Goal: Task Accomplishment & Management: Use online tool/utility

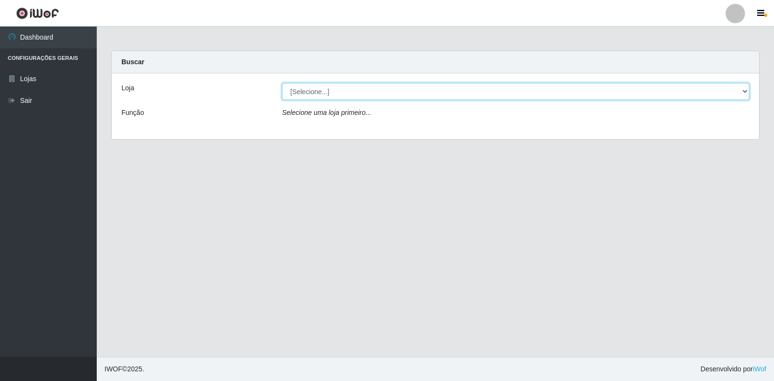
click at [339, 91] on select "[Selecione...] Atacado Vem - Loja 30 Laranjeiras Velha" at bounding box center [515, 91] width 467 height 17
click at [282, 83] on select "[Selecione...] Atacado Vem - Loja 30 Laranjeiras Velha" at bounding box center [515, 91] width 467 height 17
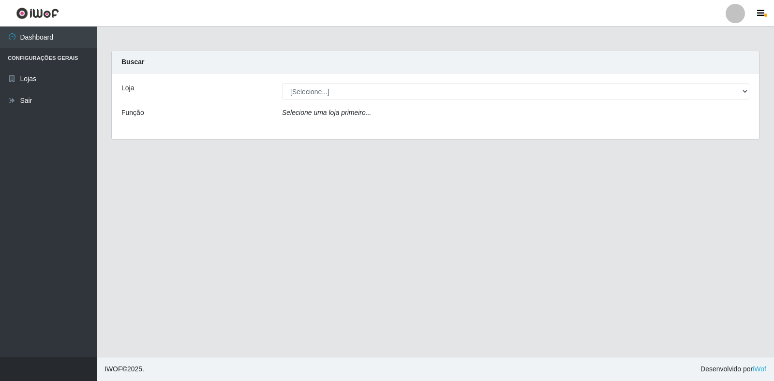
click at [345, 120] on div "Selecione uma loja primeiro..." at bounding box center [516, 115] width 482 height 14
click at [346, 115] on icon "Selecione uma loja primeiro..." at bounding box center [326, 113] width 89 height 8
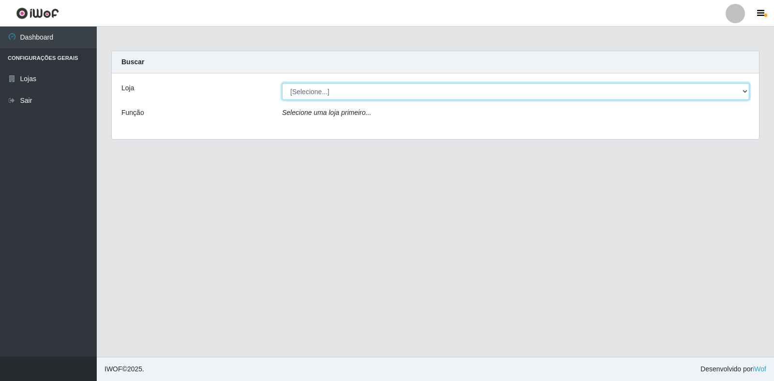
click at [350, 89] on select "[Selecione...] Atacado Vem - Loja 30 Laranjeiras Velha" at bounding box center [515, 91] width 467 height 17
select select "495"
click at [282, 83] on select "[Selecione...] Atacado Vem - Loja 30 Laranjeiras Velha" at bounding box center [515, 91] width 467 height 17
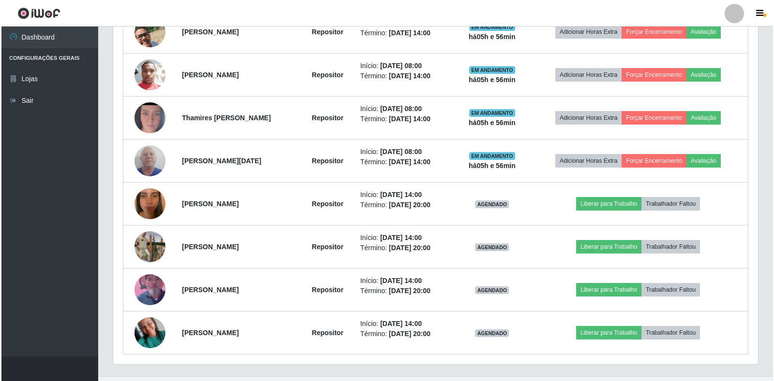
scroll to position [476, 0]
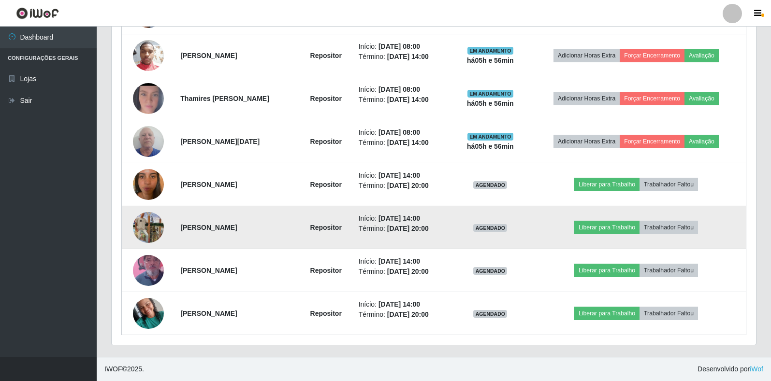
click at [145, 224] on img at bounding box center [148, 227] width 31 height 55
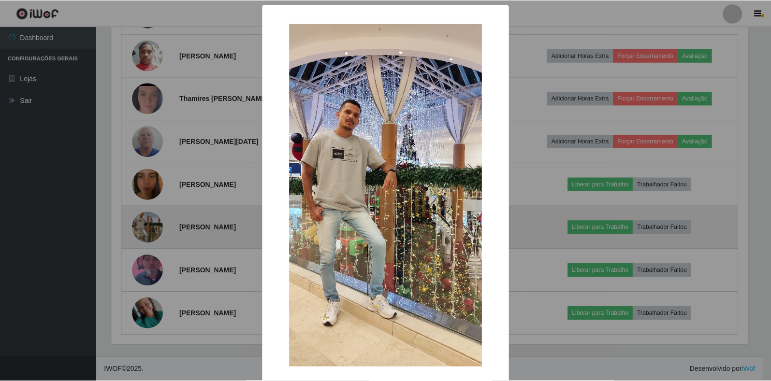
scroll to position [201, 639]
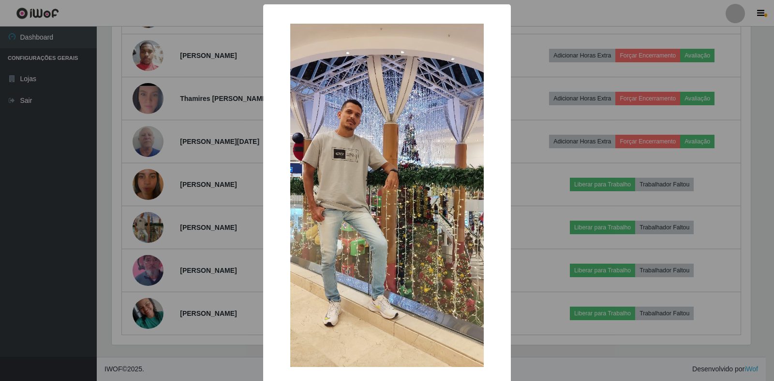
click at [171, 218] on div "× OK Cancel" at bounding box center [387, 190] width 774 height 381
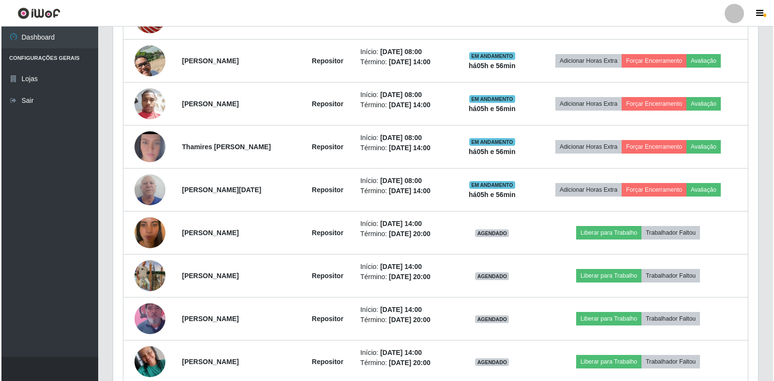
scroll to position [476, 0]
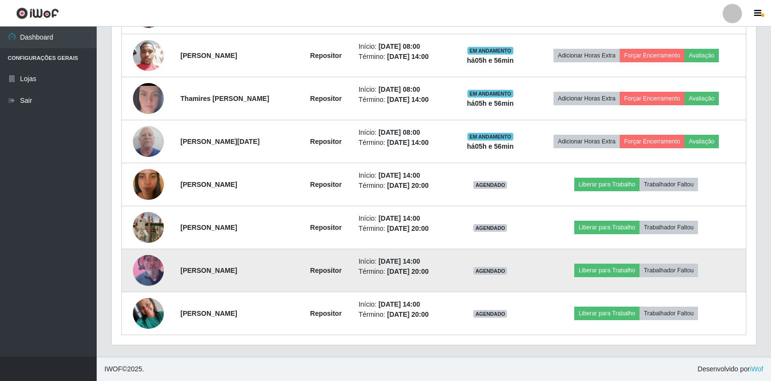
click at [149, 275] on img at bounding box center [148, 270] width 31 height 55
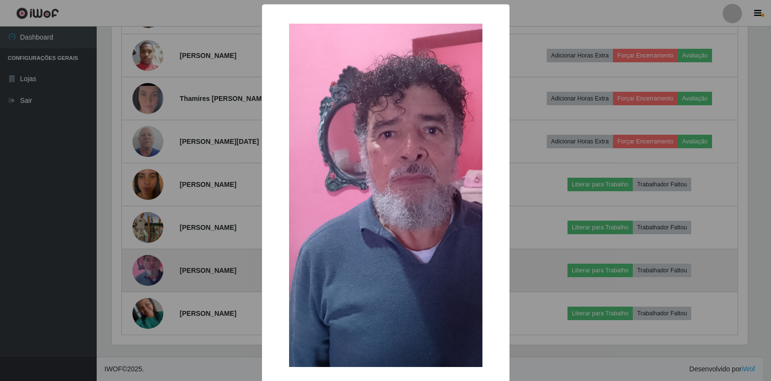
scroll to position [201, 639]
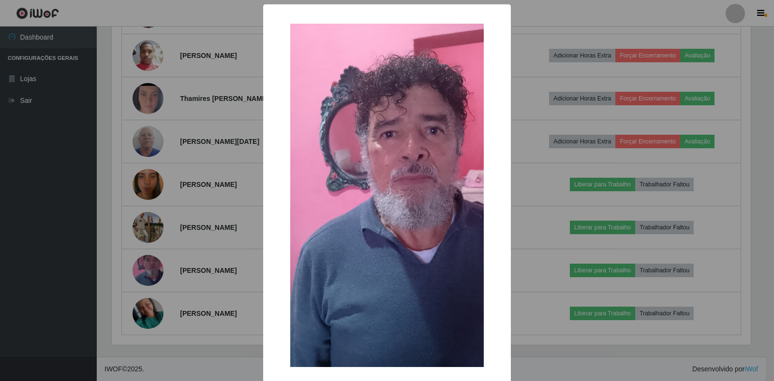
click at [192, 229] on div "× OK Cancel" at bounding box center [387, 190] width 774 height 381
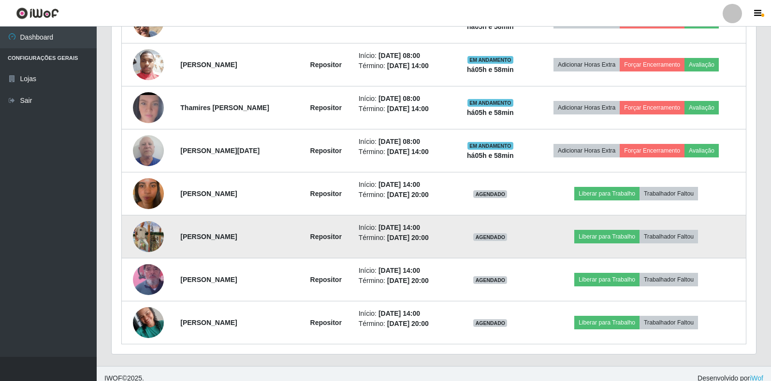
scroll to position [476, 0]
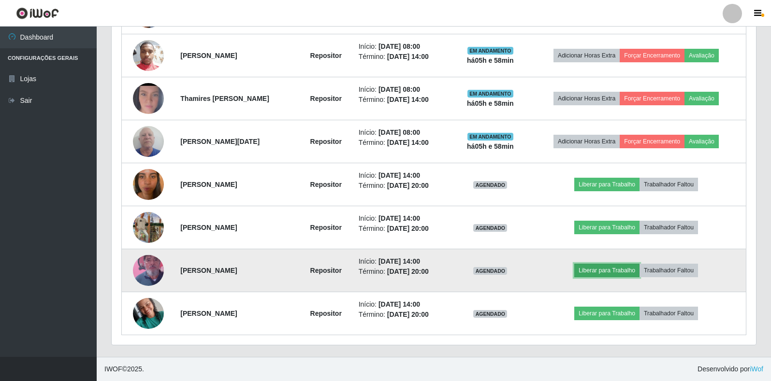
click at [619, 271] on button "Liberar para Trabalho" at bounding box center [606, 271] width 65 height 14
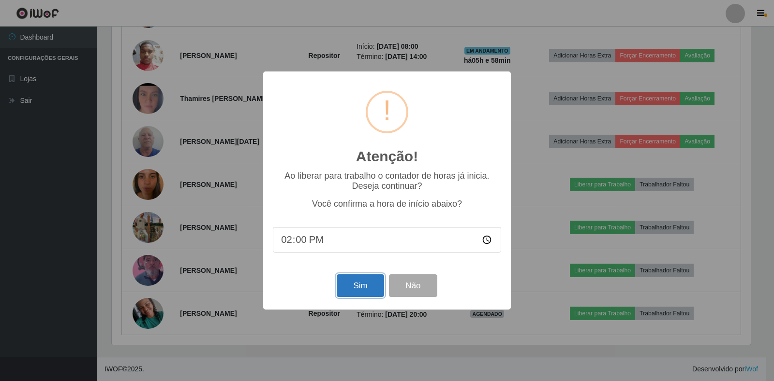
click at [355, 294] on button "Sim" at bounding box center [360, 286] width 47 height 23
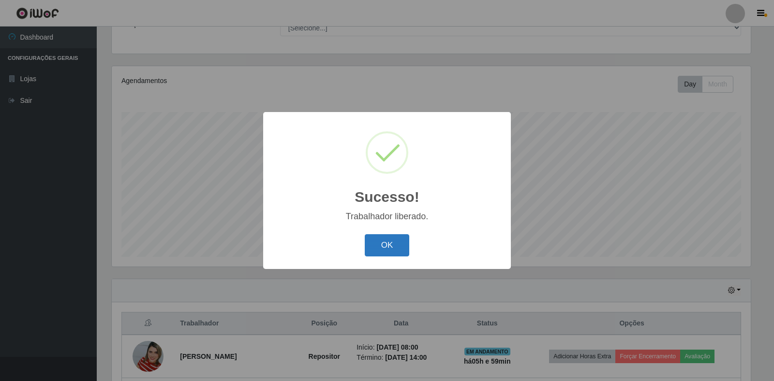
click at [375, 245] on button "OK" at bounding box center [387, 246] width 45 height 23
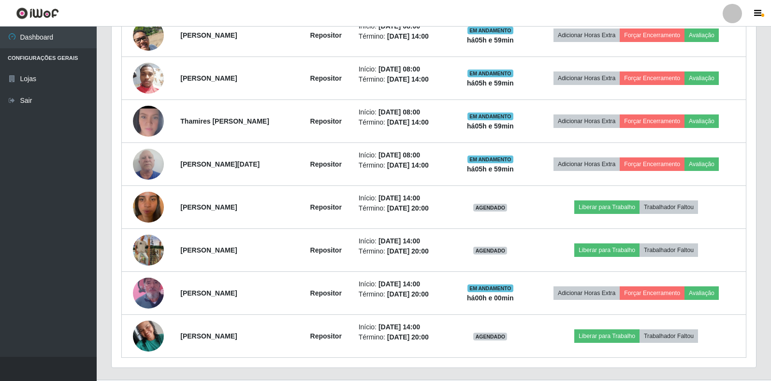
scroll to position [475, 0]
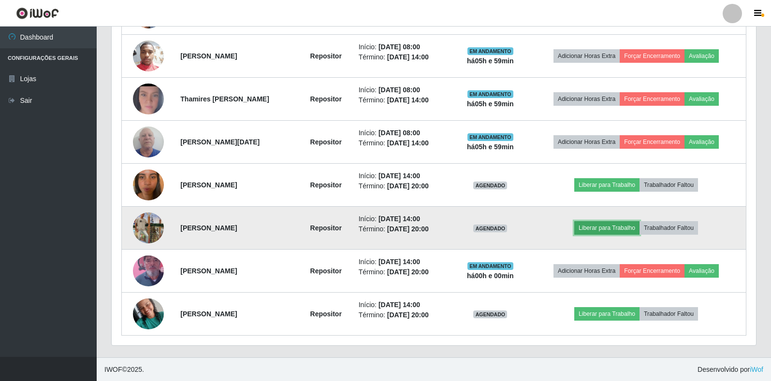
click at [610, 227] on button "Liberar para Trabalho" at bounding box center [606, 228] width 65 height 14
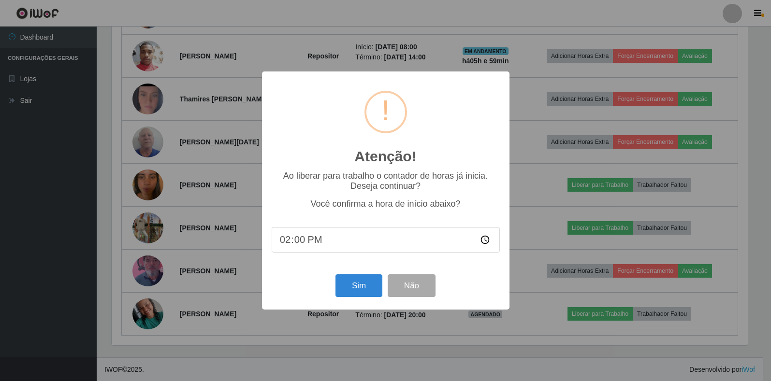
scroll to position [201, 639]
click at [363, 283] on button "Sim" at bounding box center [360, 286] width 47 height 23
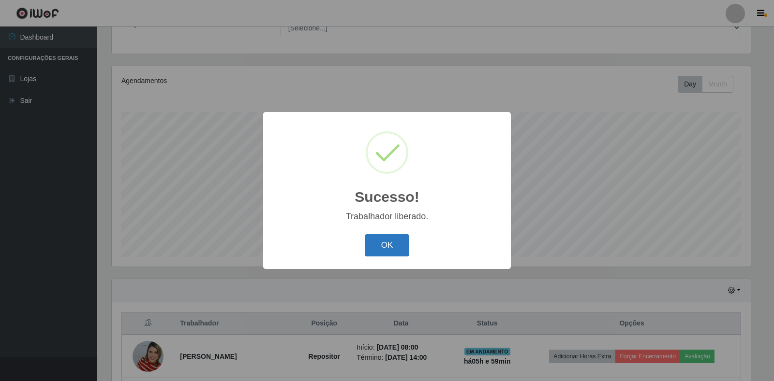
click at [386, 248] on button "OK" at bounding box center [387, 246] width 45 height 23
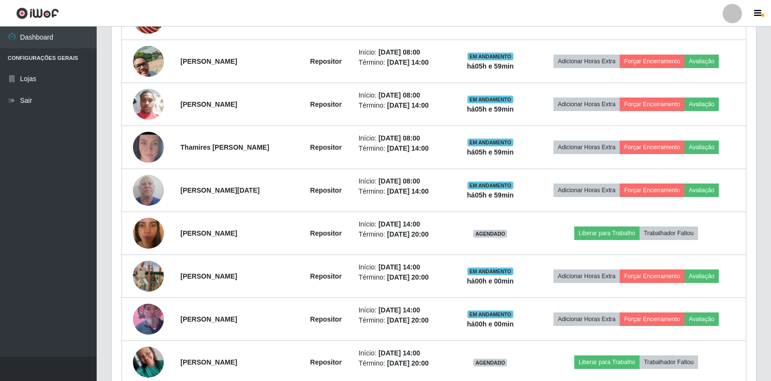
scroll to position [476, 0]
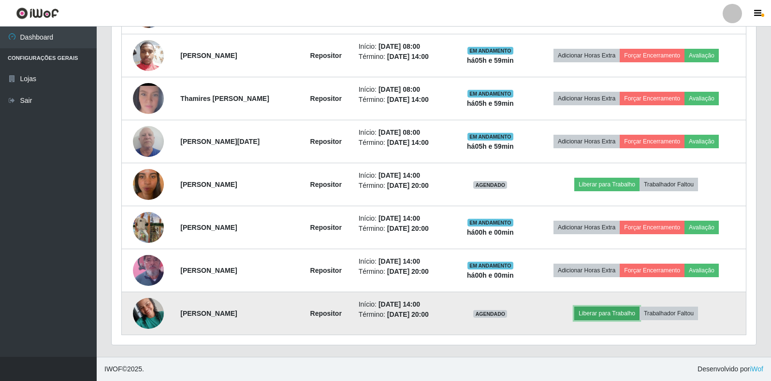
click at [601, 311] on button "Liberar para Trabalho" at bounding box center [606, 314] width 65 height 14
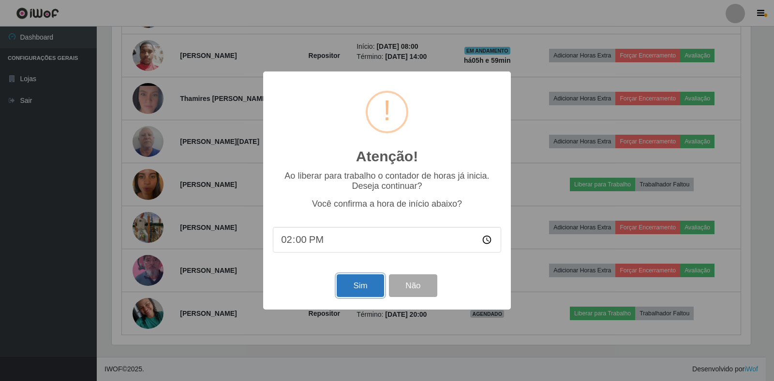
click at [364, 290] on button "Sim" at bounding box center [360, 286] width 47 height 23
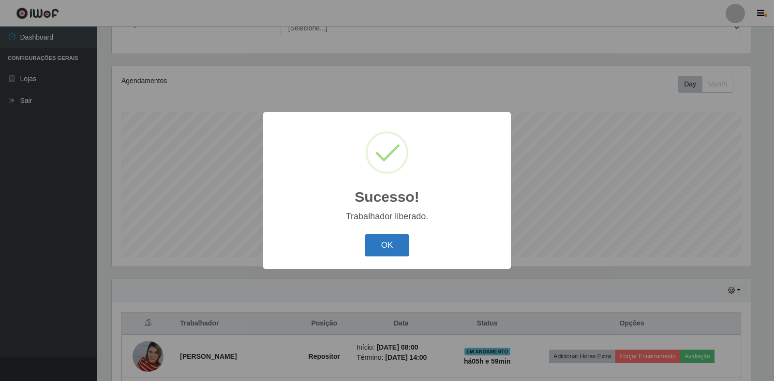
click at [392, 252] on button "OK" at bounding box center [387, 246] width 45 height 23
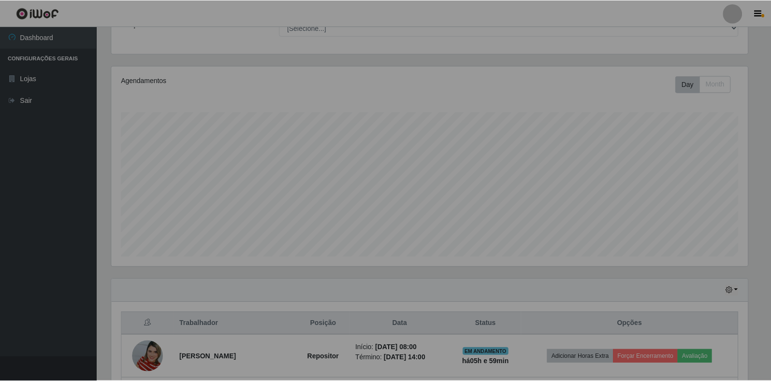
scroll to position [0, 0]
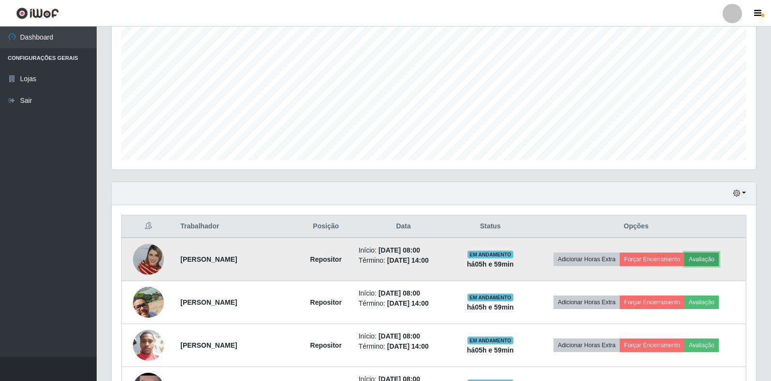
click at [719, 256] on button "Avaliação" at bounding box center [702, 260] width 34 height 14
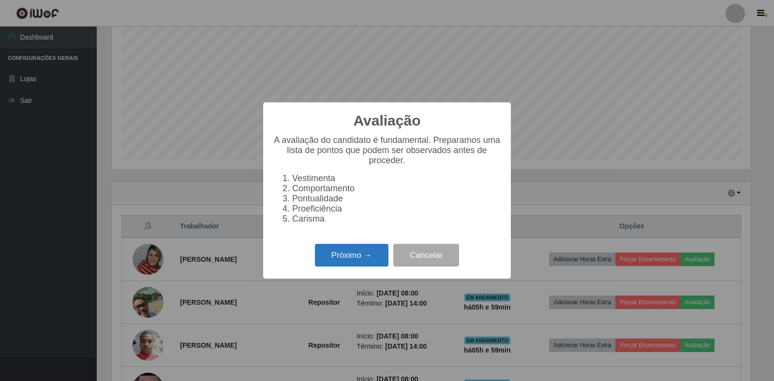
click at [351, 258] on button "Próximo →" at bounding box center [351, 255] width 73 height 23
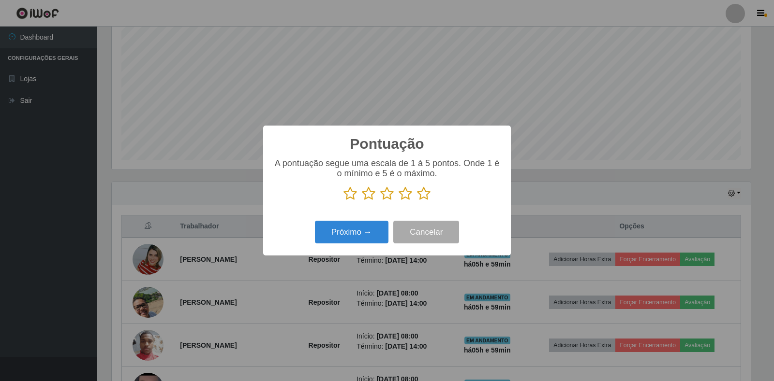
drag, startPoint x: 421, startPoint y: 196, endPoint x: 391, endPoint y: 218, distance: 37.0
click at [421, 196] on icon at bounding box center [424, 194] width 14 height 15
click at [417, 201] on input "radio" at bounding box center [417, 201] width 0 height 0
click at [371, 225] on button "Próximo →" at bounding box center [351, 232] width 73 height 23
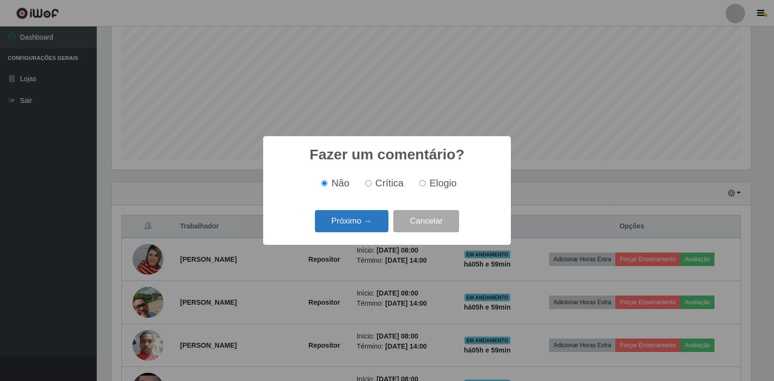
click at [360, 224] on button "Próximo →" at bounding box center [351, 221] width 73 height 23
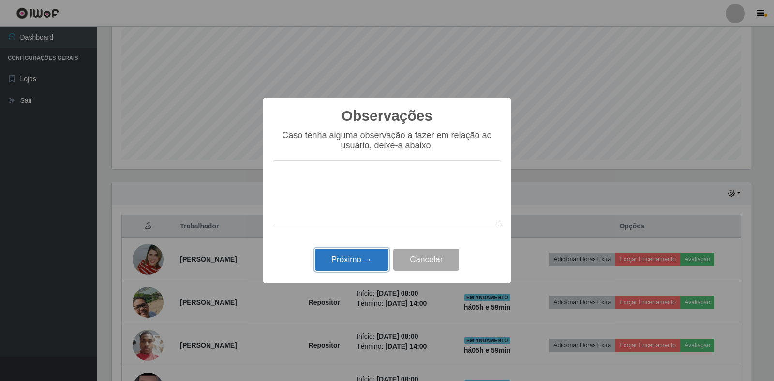
click at [360, 260] on button "Próximo →" at bounding box center [351, 260] width 73 height 23
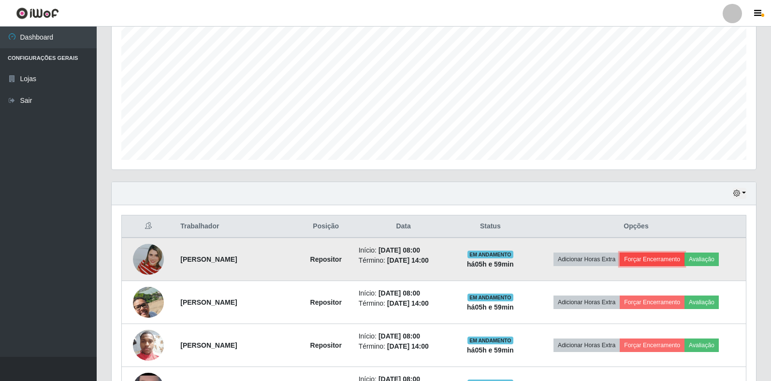
click at [640, 255] on button "Forçar Encerramento" at bounding box center [652, 260] width 65 height 14
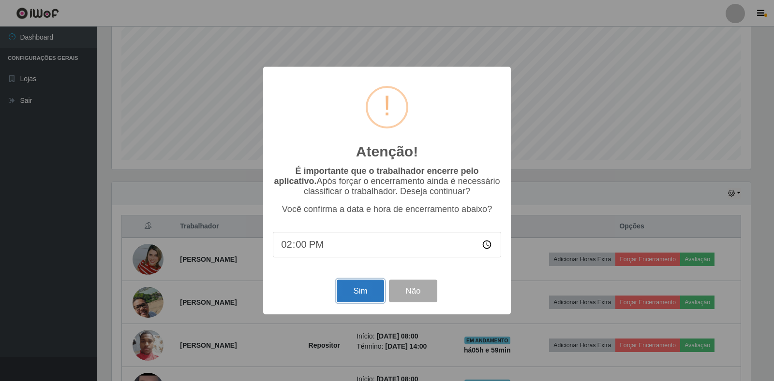
click at [344, 299] on button "Sim" at bounding box center [360, 291] width 47 height 23
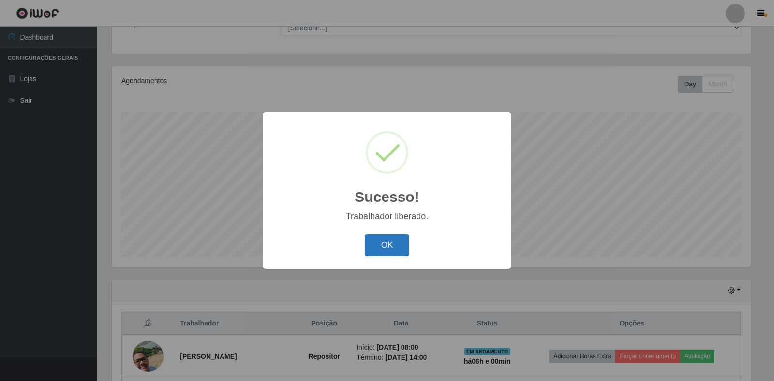
click at [385, 240] on button "OK" at bounding box center [387, 246] width 45 height 23
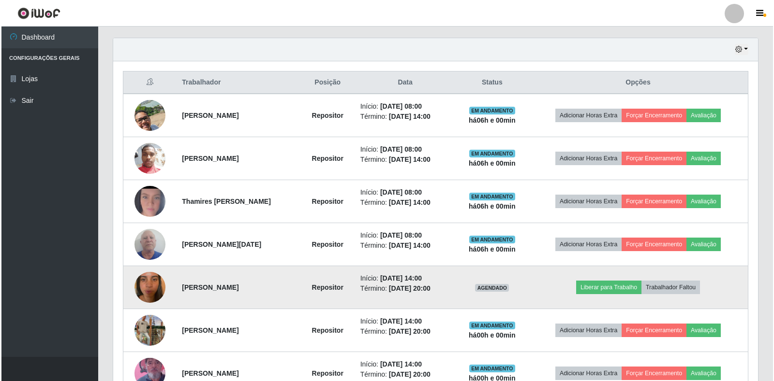
scroll to position [330, 0]
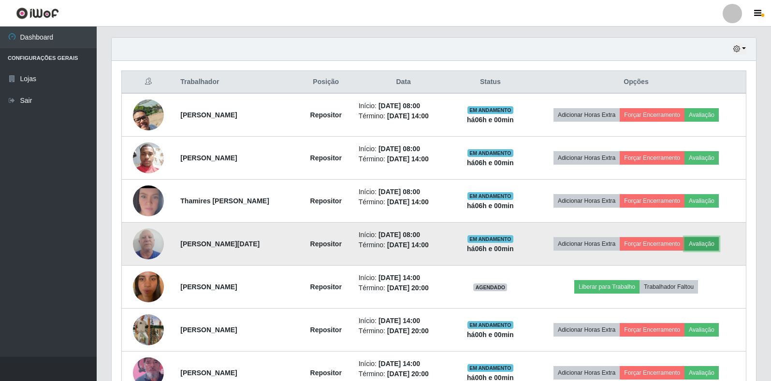
click at [710, 244] on button "Avaliação" at bounding box center [702, 244] width 34 height 14
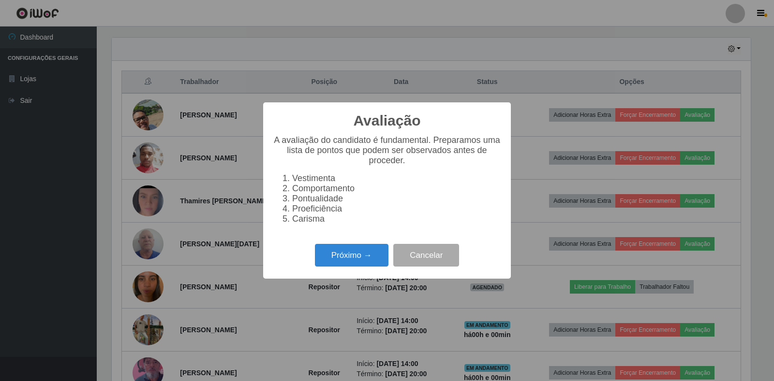
scroll to position [201, 639]
click at [359, 259] on button "Próximo →" at bounding box center [351, 255] width 73 height 23
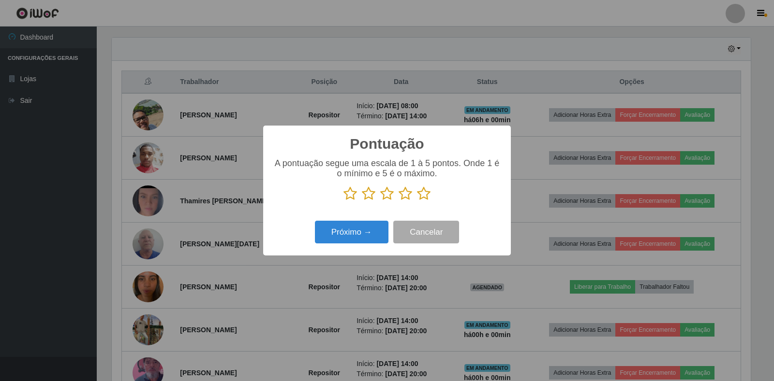
scroll to position [483311, 482873]
click at [423, 196] on icon at bounding box center [424, 194] width 14 height 15
click at [417, 201] on input "radio" at bounding box center [417, 201] width 0 height 0
click at [334, 229] on button "Próximo →" at bounding box center [351, 232] width 73 height 23
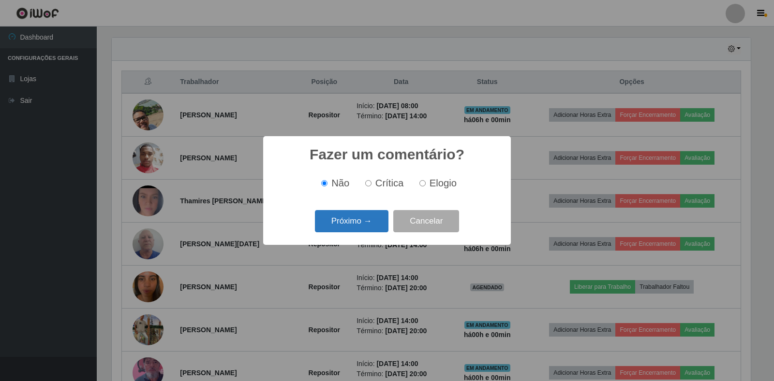
click at [348, 227] on button "Próximo →" at bounding box center [351, 221] width 73 height 23
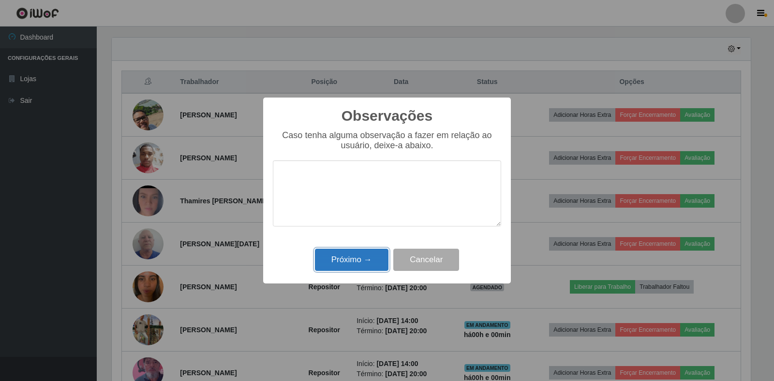
click at [360, 256] on button "Próximo →" at bounding box center [351, 260] width 73 height 23
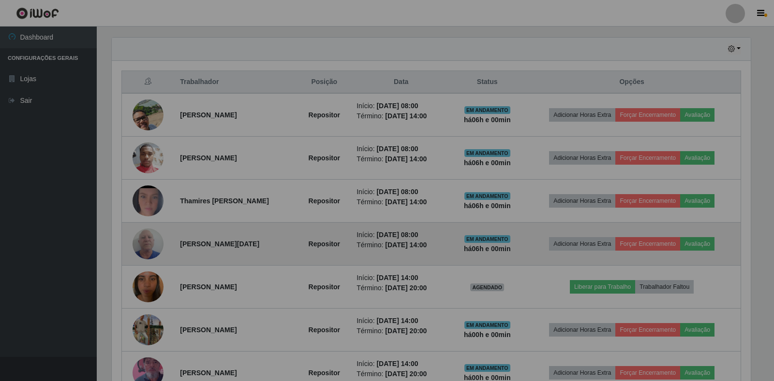
scroll to position [201, 645]
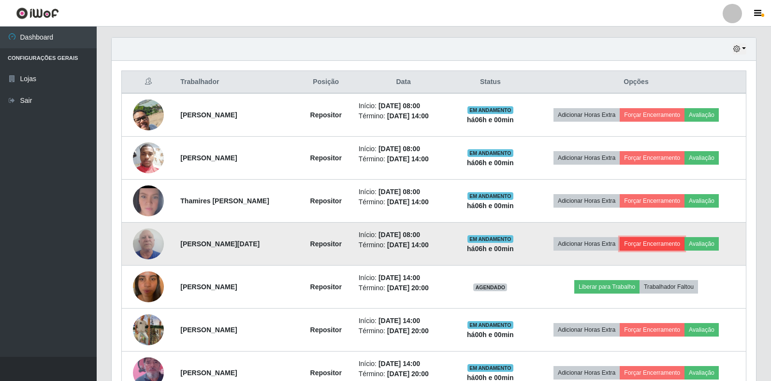
click at [667, 247] on button "Forçar Encerramento" at bounding box center [652, 244] width 65 height 14
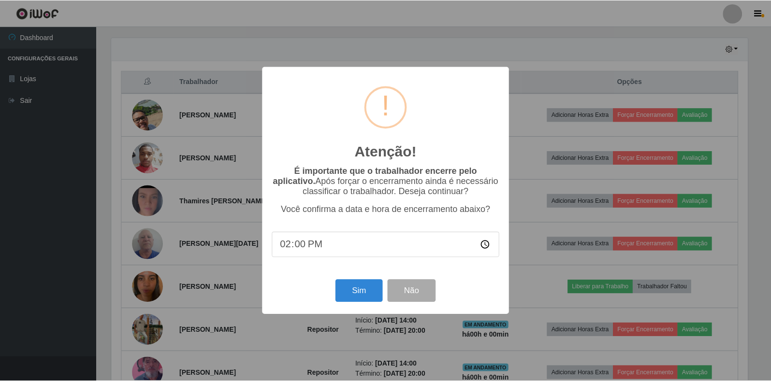
scroll to position [201, 639]
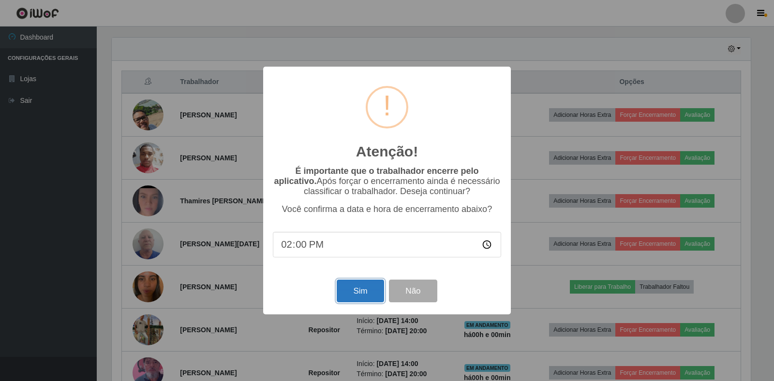
click at [364, 293] on button "Sim" at bounding box center [360, 291] width 47 height 23
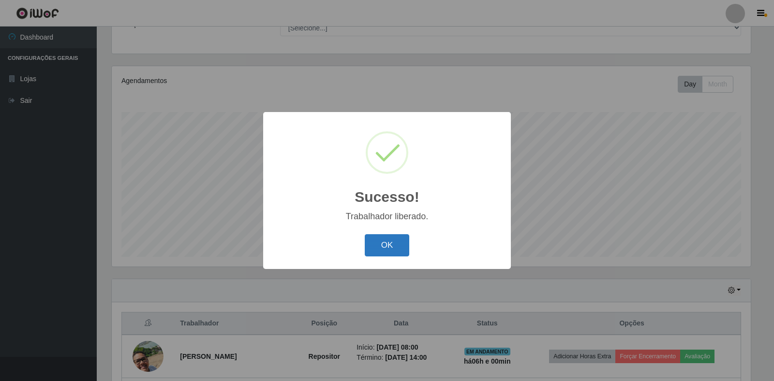
click at [392, 246] on button "OK" at bounding box center [387, 246] width 45 height 23
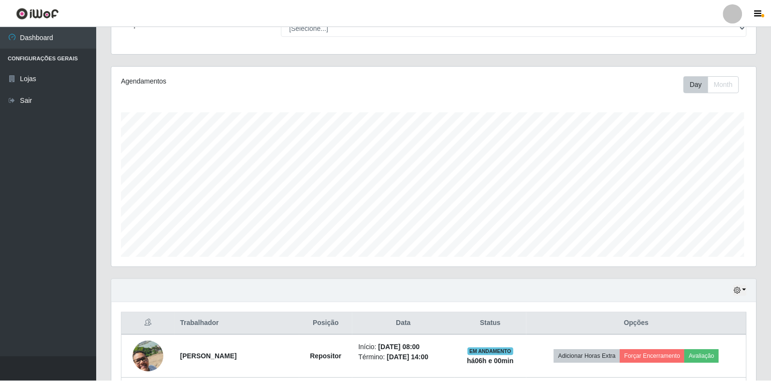
scroll to position [156, 0]
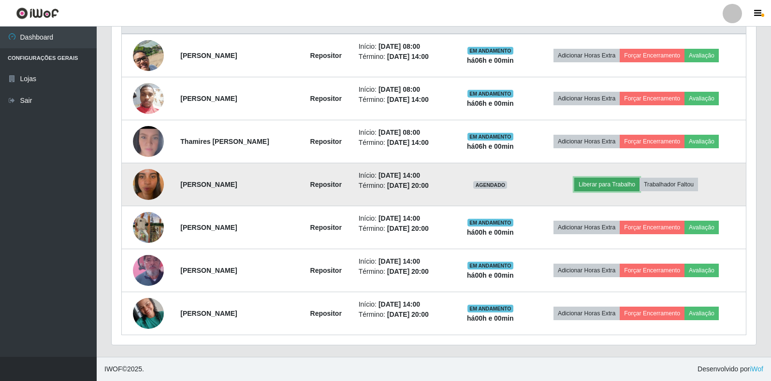
click at [614, 181] on button "Liberar para Trabalho" at bounding box center [606, 185] width 65 height 14
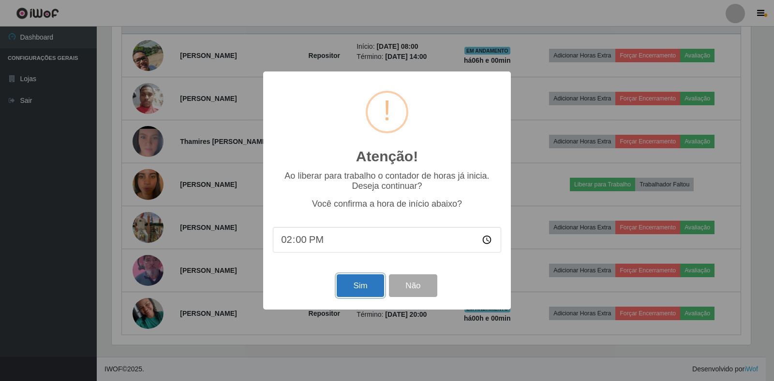
click at [360, 287] on button "Sim" at bounding box center [360, 286] width 47 height 23
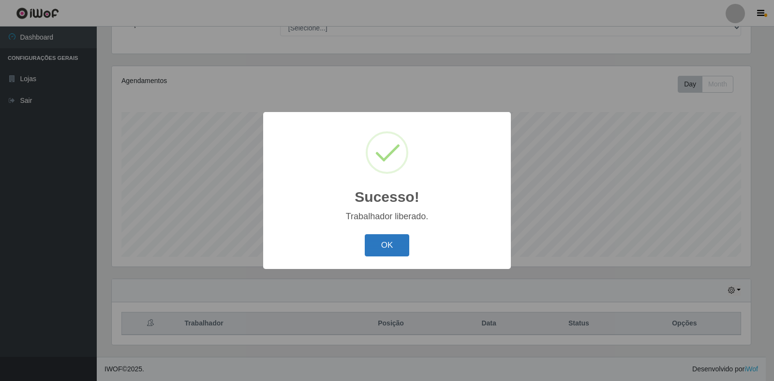
click at [383, 252] on button "OK" at bounding box center [387, 246] width 45 height 23
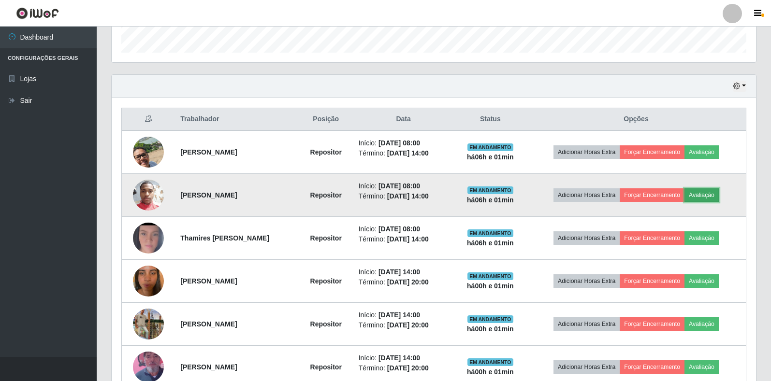
click at [697, 195] on button "Avaliação" at bounding box center [702, 196] width 34 height 14
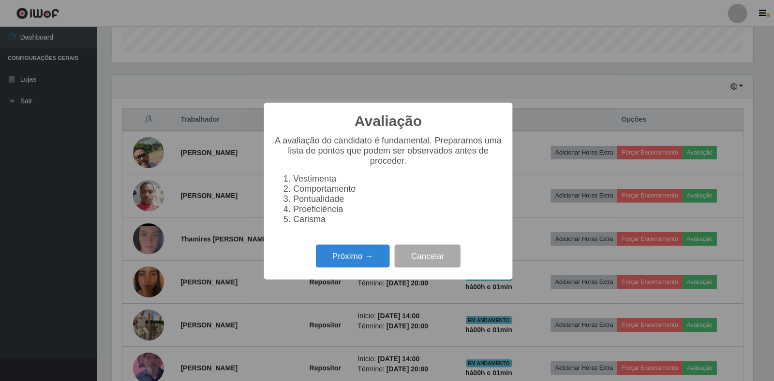
scroll to position [483311, 482873]
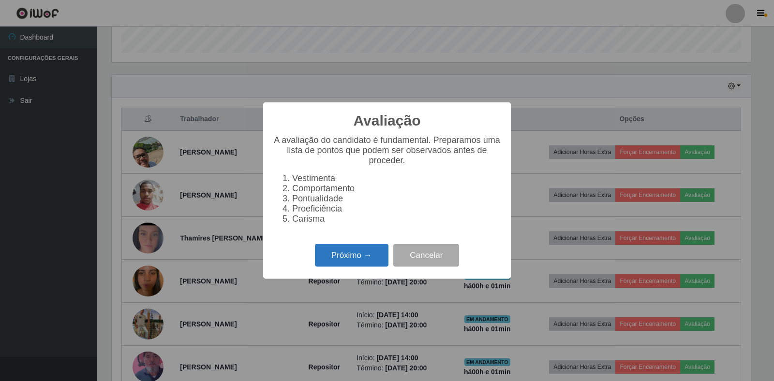
click at [366, 257] on button "Próximo →" at bounding box center [351, 255] width 73 height 23
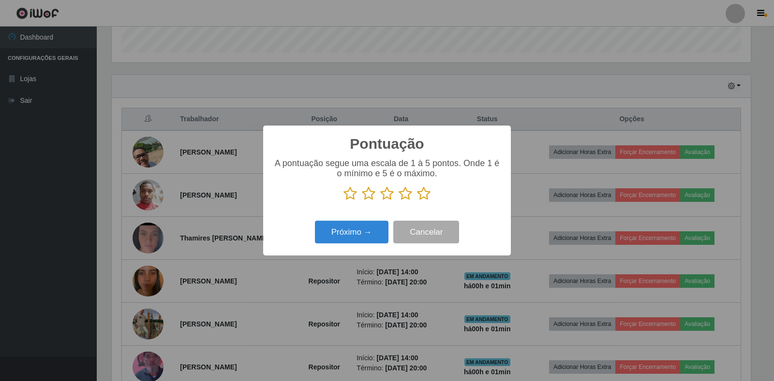
click at [426, 199] on icon at bounding box center [424, 194] width 14 height 15
click at [417, 201] on input "radio" at bounding box center [417, 201] width 0 height 0
click at [372, 223] on button "Próximo →" at bounding box center [351, 232] width 73 height 23
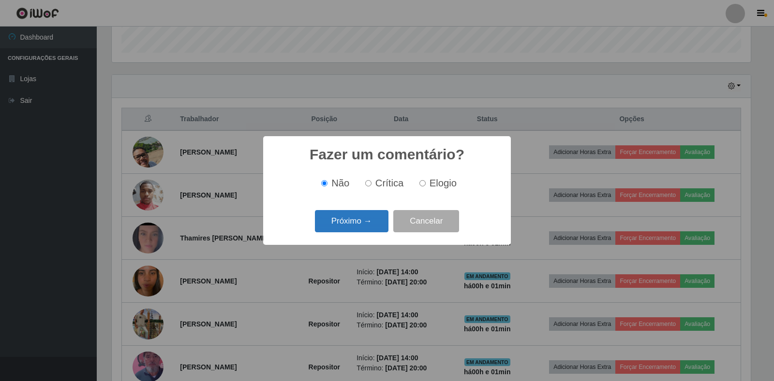
click at [359, 218] on button "Próximo →" at bounding box center [351, 221] width 73 height 23
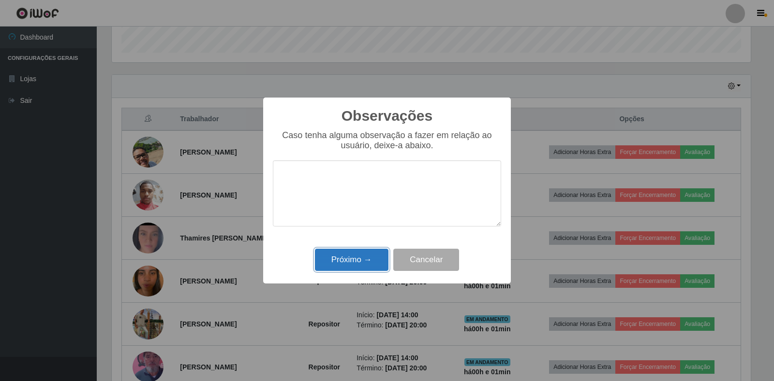
click at [363, 254] on button "Próximo →" at bounding box center [351, 260] width 73 height 23
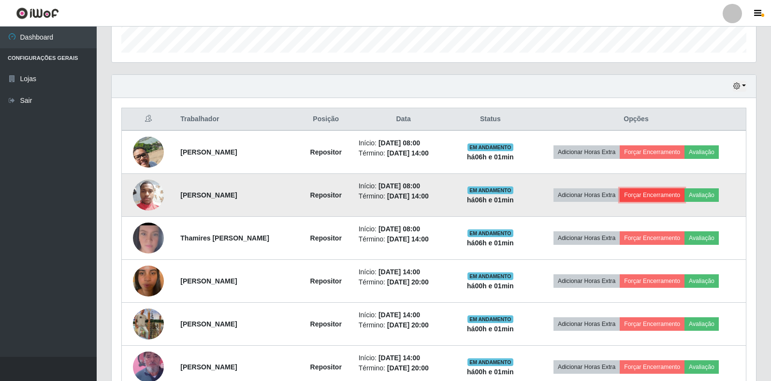
click at [661, 196] on button "Forçar Encerramento" at bounding box center [652, 196] width 65 height 14
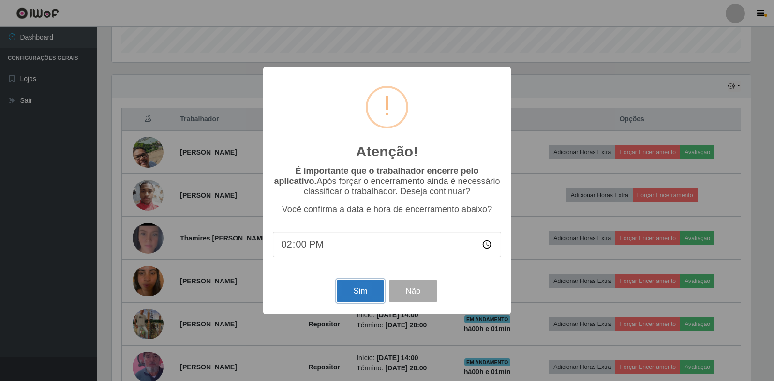
click at [359, 285] on button "Sim" at bounding box center [360, 291] width 47 height 23
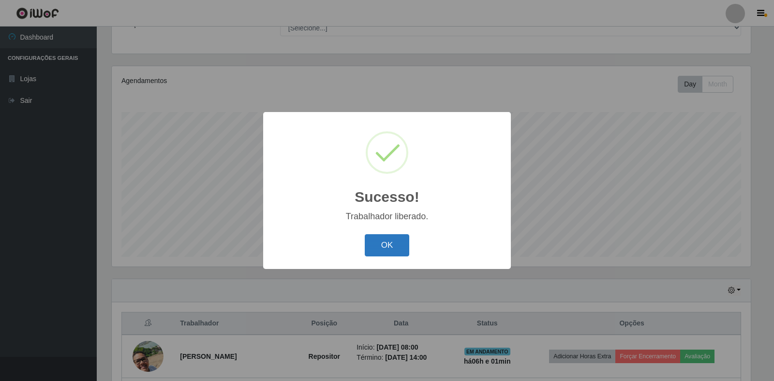
click at [380, 247] on button "OK" at bounding box center [387, 246] width 45 height 23
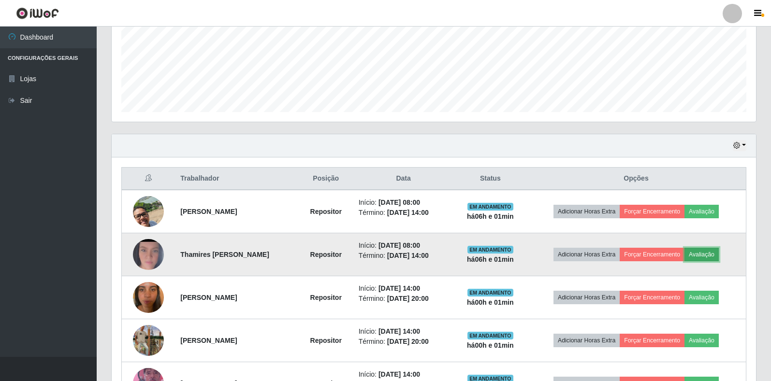
click at [712, 256] on button "Avaliação" at bounding box center [702, 255] width 34 height 14
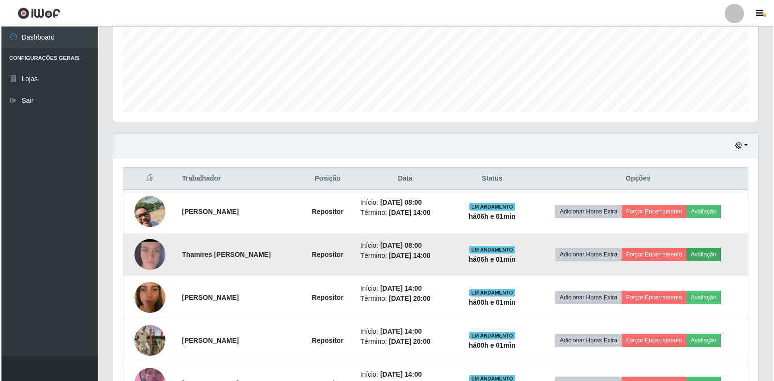
scroll to position [201, 639]
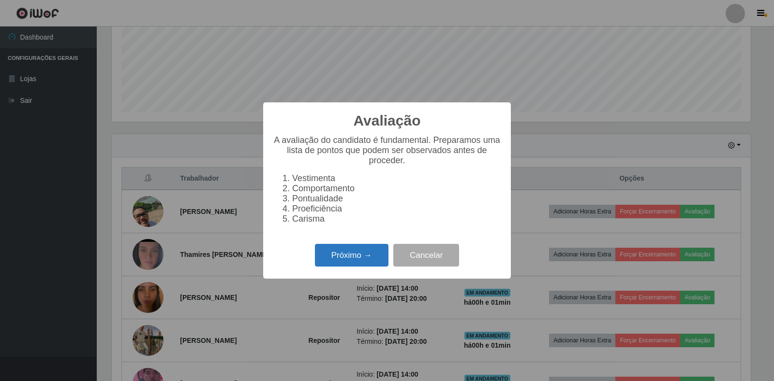
click at [374, 263] on button "Próximo →" at bounding box center [351, 255] width 73 height 23
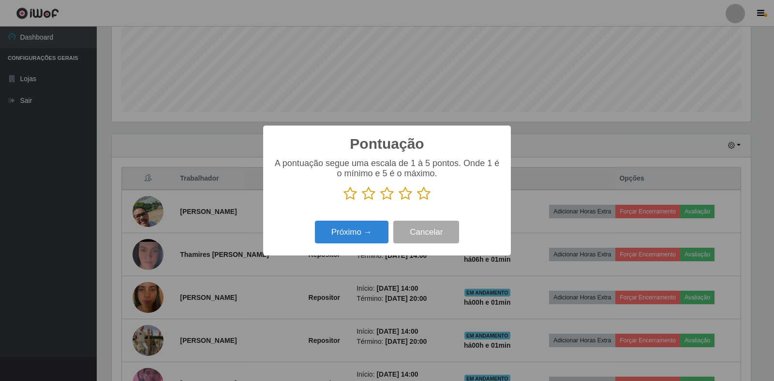
scroll to position [483311, 482873]
click at [428, 192] on icon at bounding box center [424, 194] width 14 height 15
click at [417, 201] on input "radio" at bounding box center [417, 201] width 0 height 0
click at [348, 233] on button "Próximo →" at bounding box center [351, 232] width 73 height 23
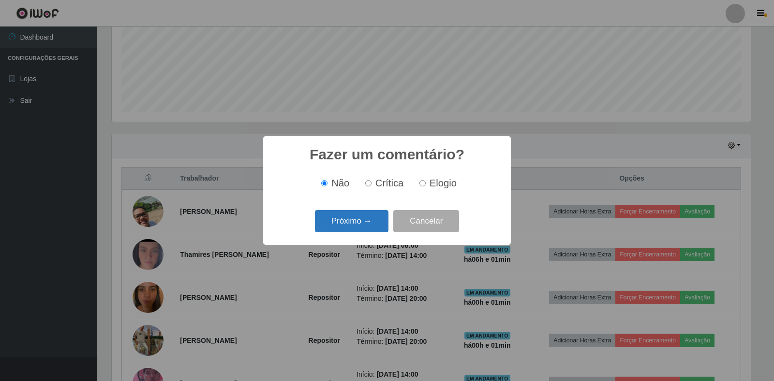
click at [357, 220] on button "Próximo →" at bounding box center [351, 221] width 73 height 23
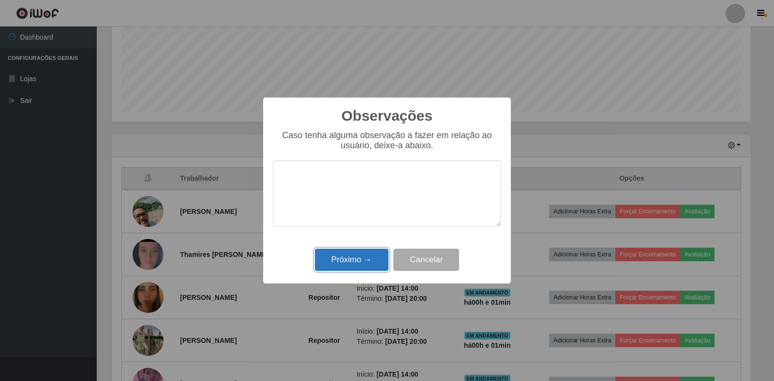
click at [367, 267] on button "Próximo →" at bounding box center [351, 260] width 73 height 23
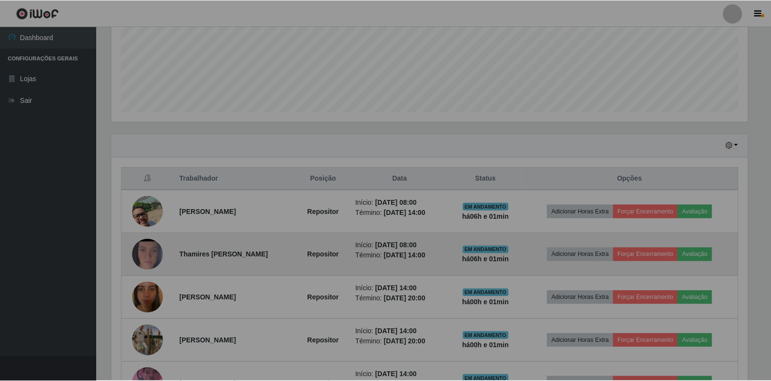
scroll to position [483311, 482867]
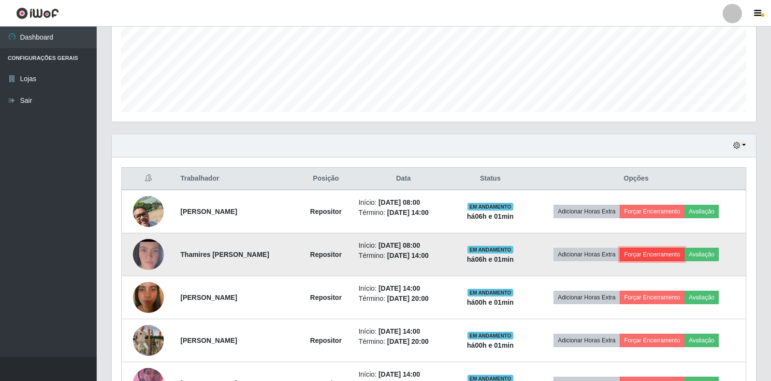
click at [658, 250] on button "Forçar Encerramento" at bounding box center [652, 255] width 65 height 14
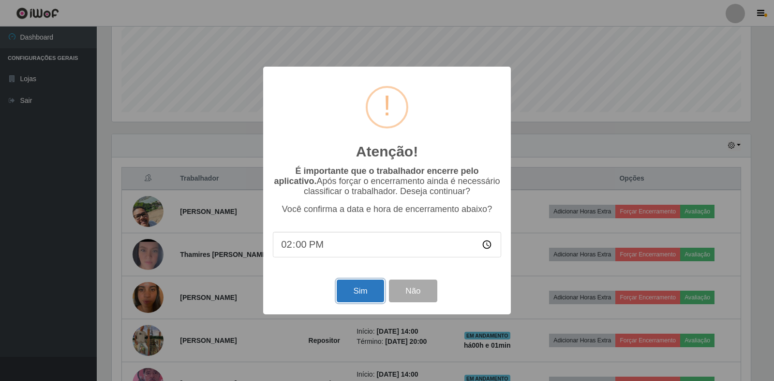
click at [363, 293] on button "Sim" at bounding box center [360, 291] width 47 height 23
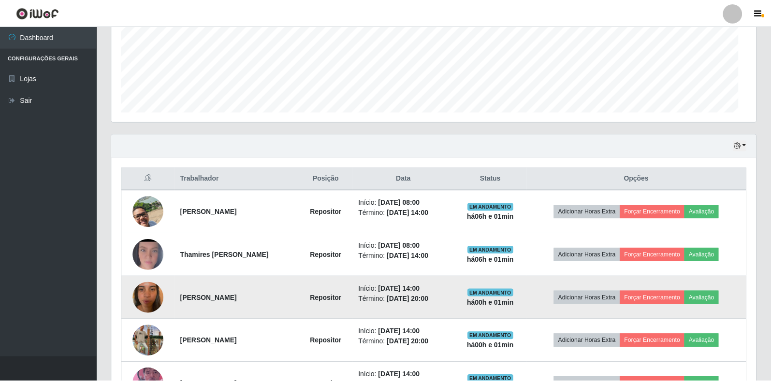
scroll to position [483311, 482867]
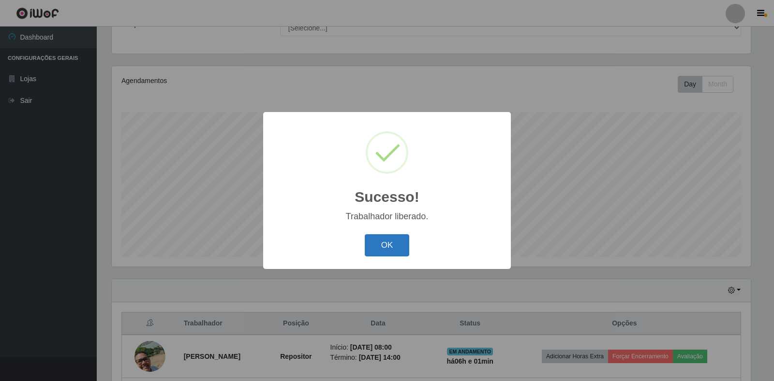
click at [387, 249] on button "OK" at bounding box center [387, 246] width 45 height 23
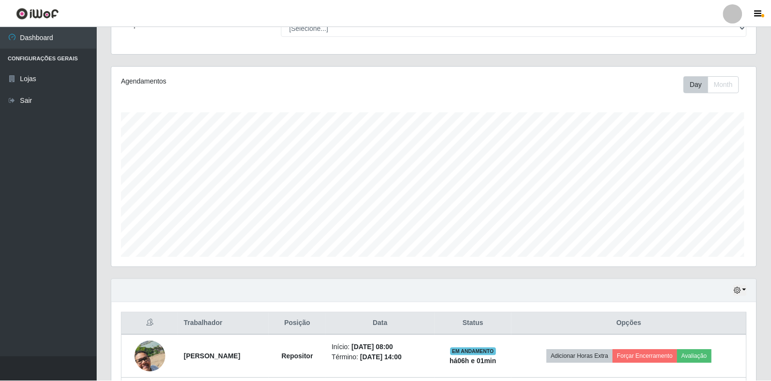
scroll to position [201, 645]
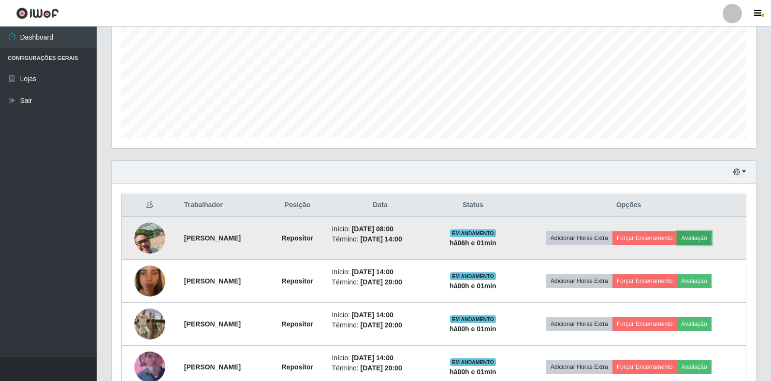
click at [712, 235] on button "Avaliação" at bounding box center [694, 239] width 34 height 14
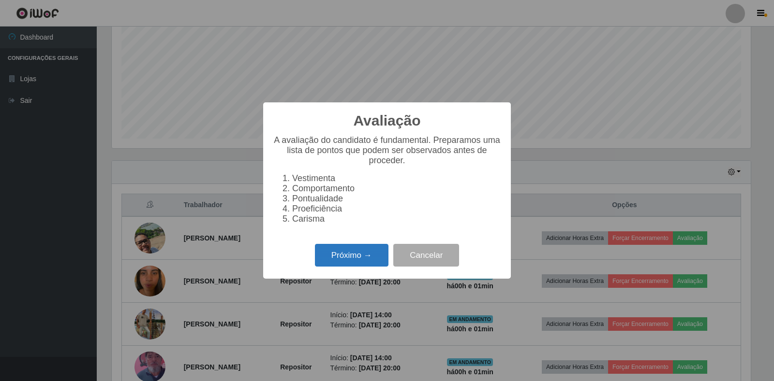
click at [364, 263] on button "Próximo →" at bounding box center [351, 255] width 73 height 23
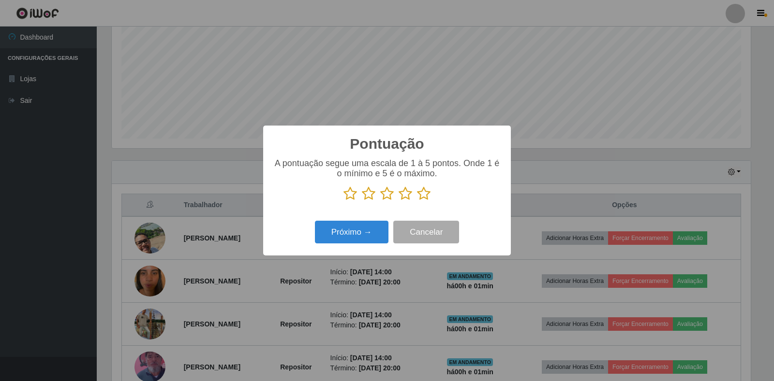
drag, startPoint x: 429, startPoint y: 193, endPoint x: 419, endPoint y: 202, distance: 13.4
click at [429, 193] on icon at bounding box center [424, 194] width 14 height 15
click at [417, 201] on input "radio" at bounding box center [417, 201] width 0 height 0
click at [350, 236] on button "Próximo →" at bounding box center [351, 232] width 73 height 23
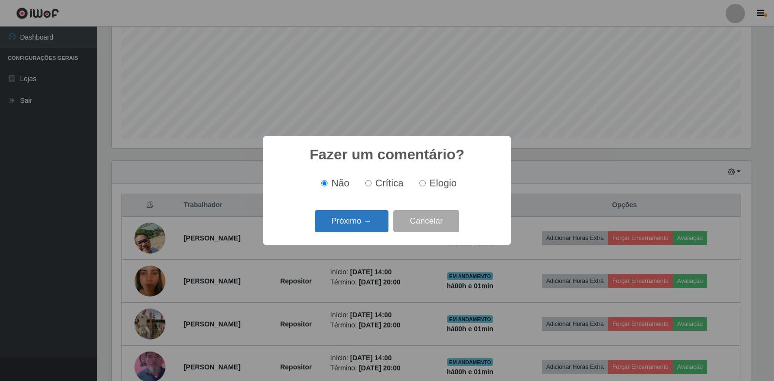
click at [359, 223] on button "Próximo →" at bounding box center [351, 221] width 73 height 23
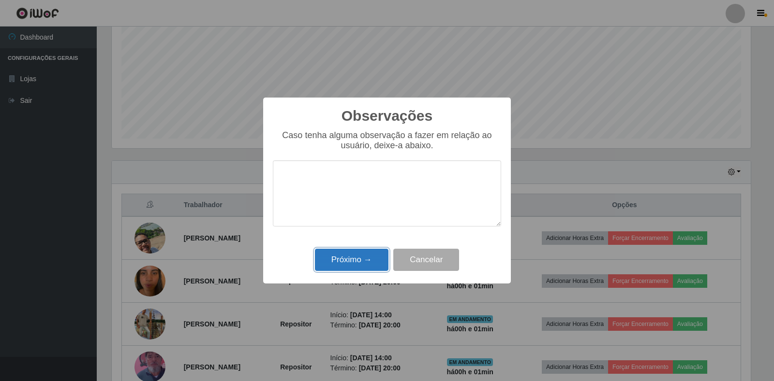
click at [362, 257] on button "Próximo →" at bounding box center [351, 260] width 73 height 23
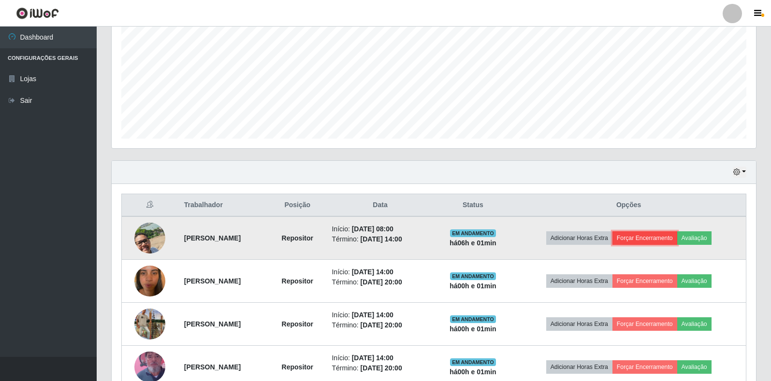
click at [643, 239] on button "Forçar Encerramento" at bounding box center [645, 239] width 65 height 14
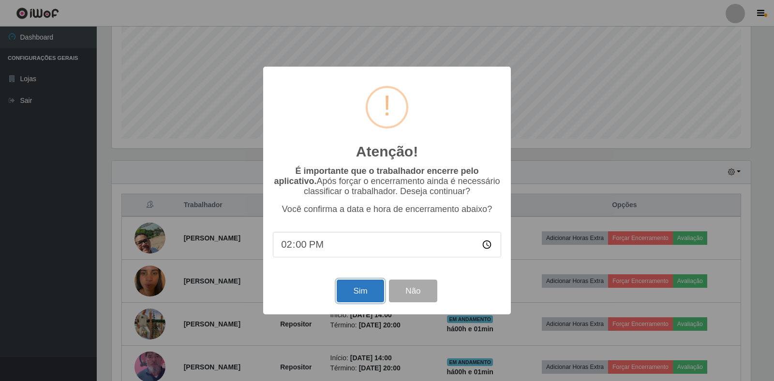
click at [357, 293] on button "Sim" at bounding box center [360, 291] width 47 height 23
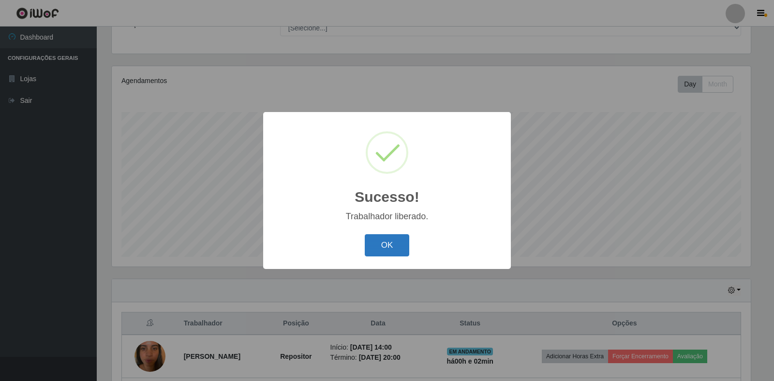
click at [397, 252] on button "OK" at bounding box center [387, 246] width 45 height 23
